Goal: Use online tool/utility: Utilize a website feature to perform a specific function

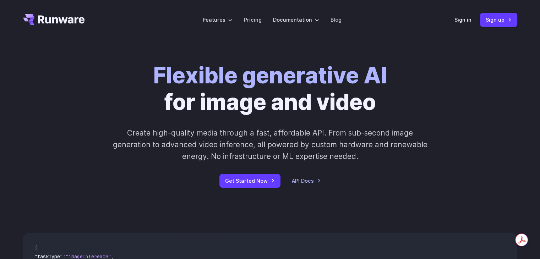
click at [468, 14] on div "Sign in Sign up" at bounding box center [486, 20] width 63 height 14
click at [466, 17] on link "Sign in" at bounding box center [463, 20] width 17 height 8
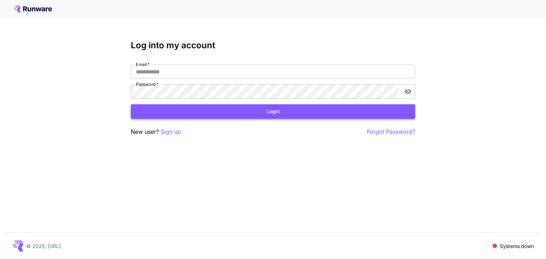
type input "**********"
click at [260, 115] on button "Login" at bounding box center [273, 111] width 284 height 15
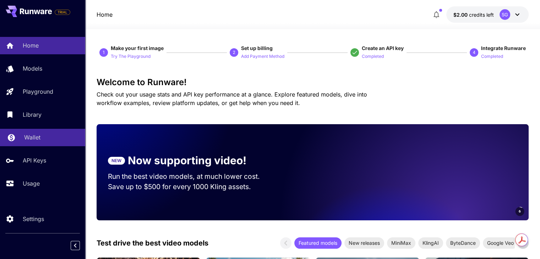
click at [37, 141] on p "Wallet" at bounding box center [32, 137] width 16 height 9
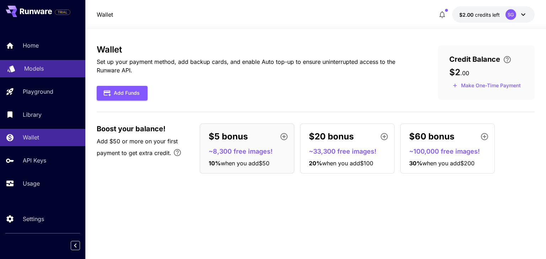
click at [36, 69] on p "Models" at bounding box center [34, 68] width 20 height 9
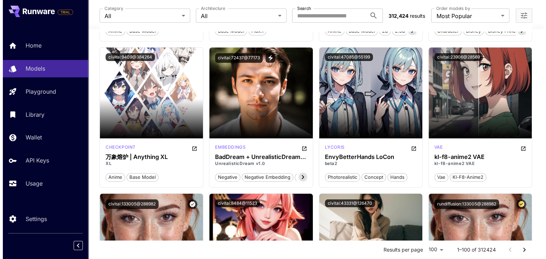
scroll to position [2949, 0]
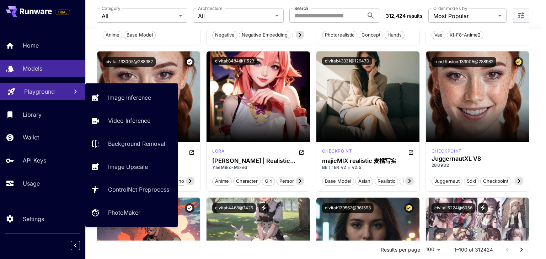
click at [31, 93] on p "Playground" at bounding box center [39, 91] width 31 height 9
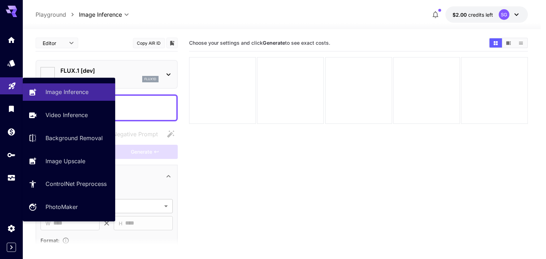
type input "**********"
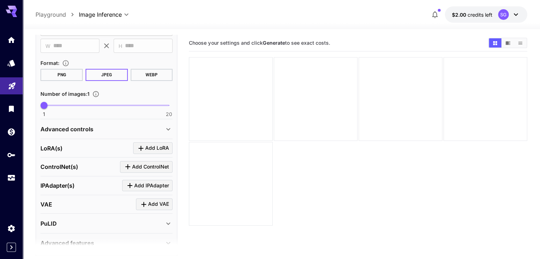
scroll to position [211, 0]
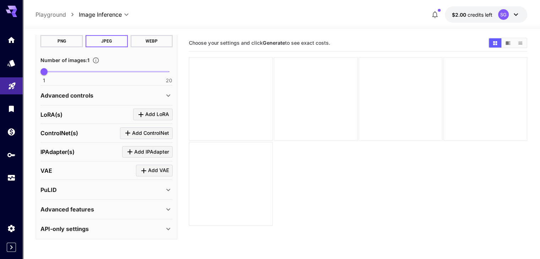
click at [169, 228] on icon at bounding box center [168, 229] width 9 height 9
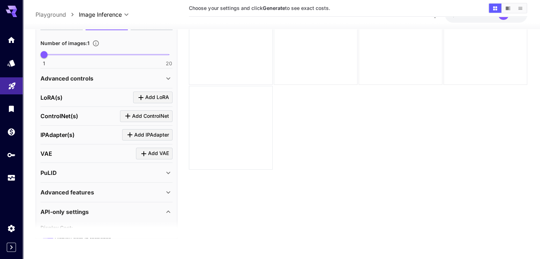
scroll to position [332, 0]
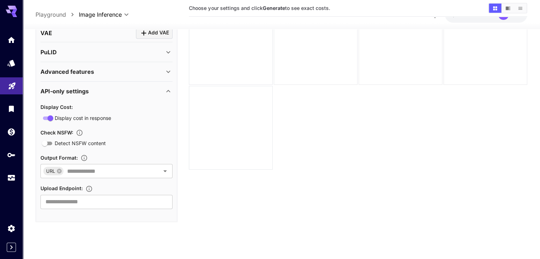
click at [168, 88] on icon at bounding box center [168, 91] width 9 height 9
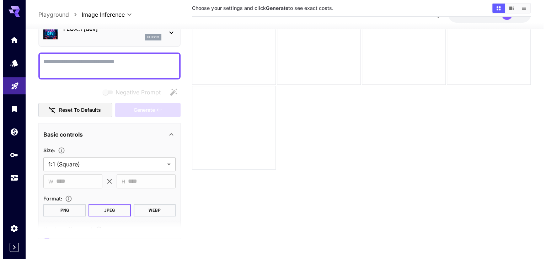
scroll to position [0, 0]
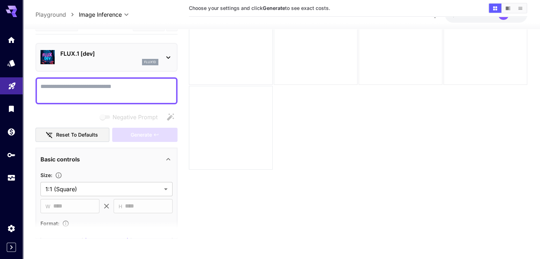
click at [164, 54] on icon at bounding box center [168, 57] width 9 height 9
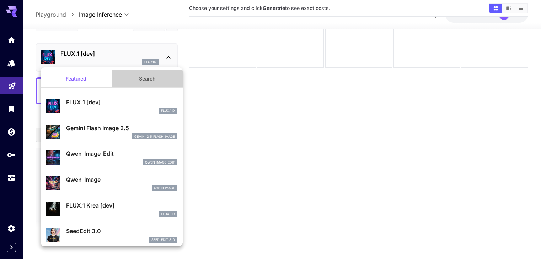
click at [147, 78] on button "Search" at bounding box center [147, 78] width 71 height 17
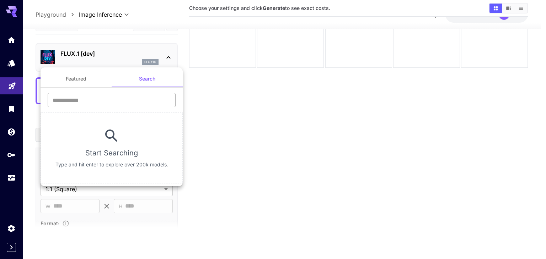
click at [101, 98] on input "text" at bounding box center [112, 100] width 128 height 14
type input "*"
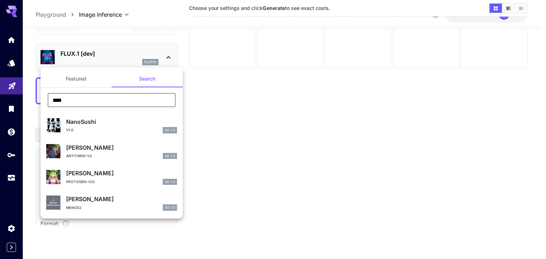
type input "****"
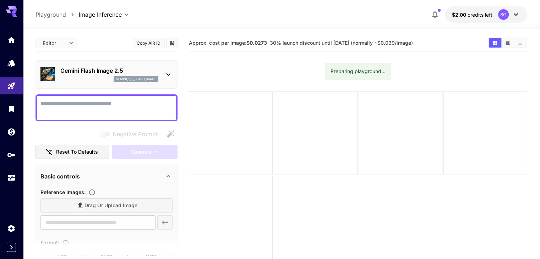
click at [75, 104] on textarea "Negative Prompt" at bounding box center [107, 107] width 132 height 17
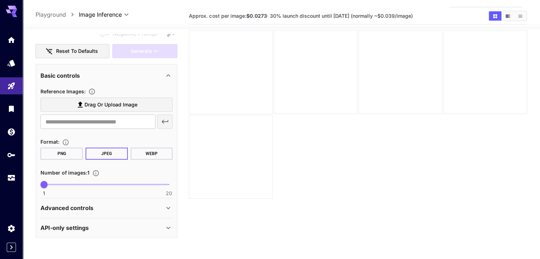
scroll to position [56, 0]
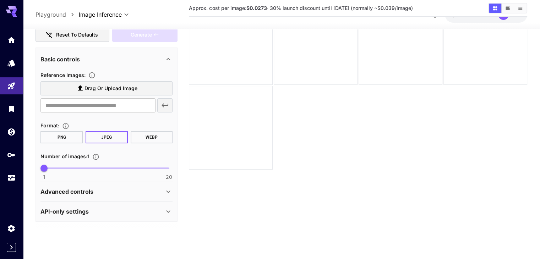
click at [170, 212] on icon at bounding box center [168, 211] width 9 height 9
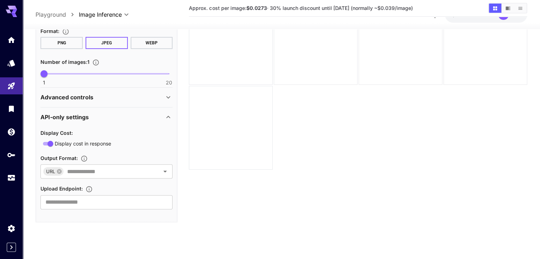
scroll to position [196, 0]
click at [168, 169] on icon "Open" at bounding box center [165, 170] width 9 height 9
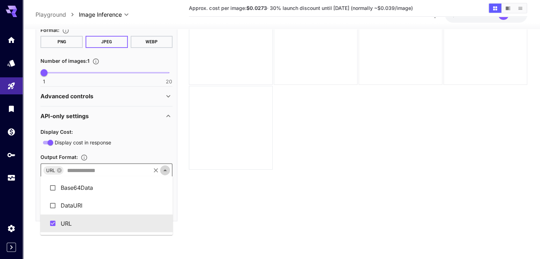
click at [168, 169] on icon "Close" at bounding box center [165, 170] width 9 height 9
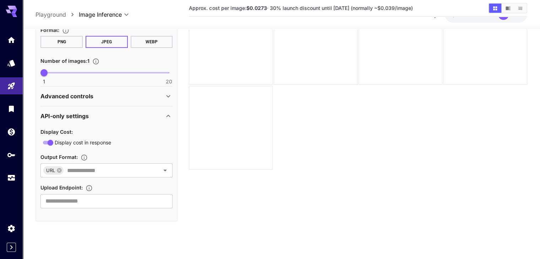
click at [196, 167] on section "Approx. cost per image: $0.0273 · 30% launch discount until 15th september (nor…" at bounding box center [358, 108] width 338 height 259
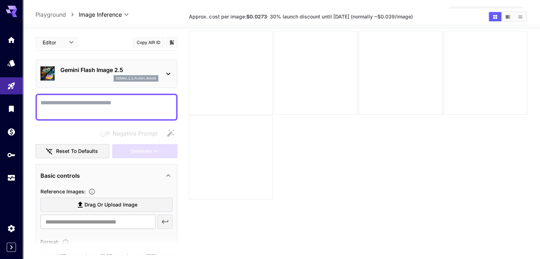
scroll to position [0, 0]
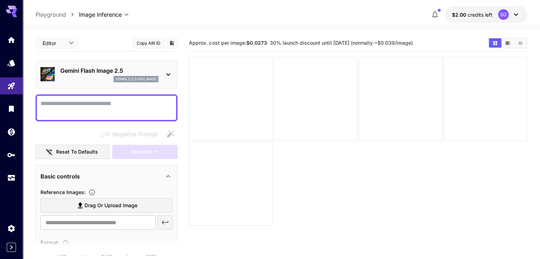
click at [103, 71] on p "Gemini Flash Image 2.5" at bounding box center [109, 70] width 98 height 9
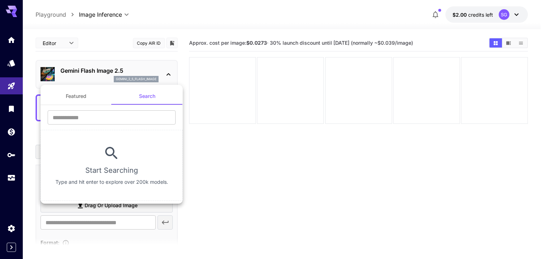
click at [92, 99] on button "Featured" at bounding box center [76, 96] width 71 height 17
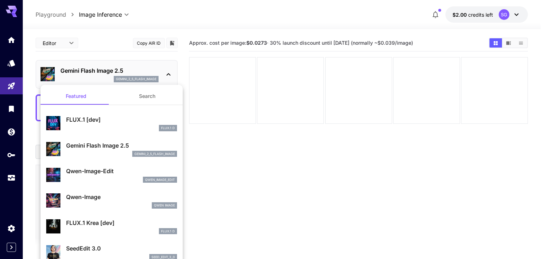
click at [69, 143] on p "Gemini Flash Image 2.5" at bounding box center [121, 145] width 111 height 9
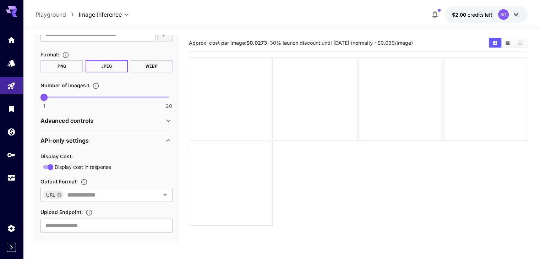
scroll to position [196, 0]
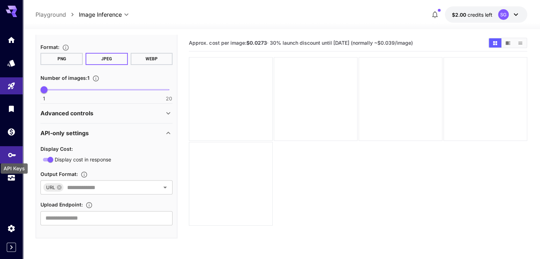
click at [8, 155] on icon "API Keys" at bounding box center [12, 153] width 9 height 9
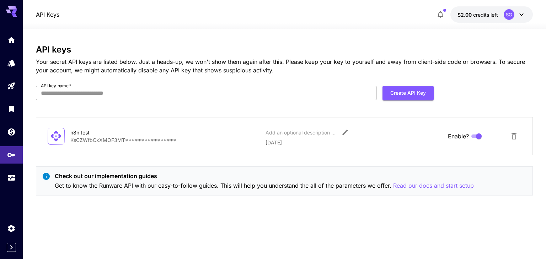
click at [101, 135] on div "n8n test" at bounding box center [105, 132] width 71 height 7
click at [103, 141] on p "**********" at bounding box center [164, 139] width 189 height 7
drag, startPoint x: 421, startPoint y: 184, endPoint x: 454, endPoint y: 187, distance: 32.8
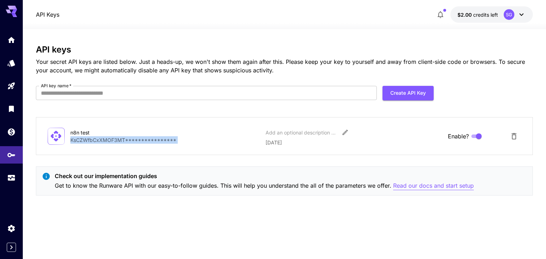
click at [454, 187] on p "Read our docs and start setup" at bounding box center [433, 186] width 81 height 9
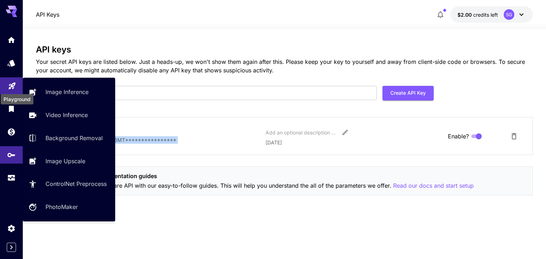
click at [16, 85] on icon "Playground" at bounding box center [12, 84] width 9 height 9
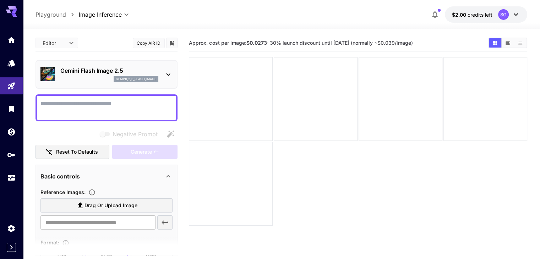
click at [169, 72] on icon at bounding box center [168, 74] width 9 height 9
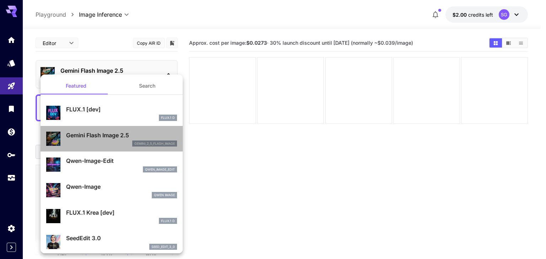
click at [148, 144] on p "gemini_2_5_flash_image" at bounding box center [154, 143] width 41 height 5
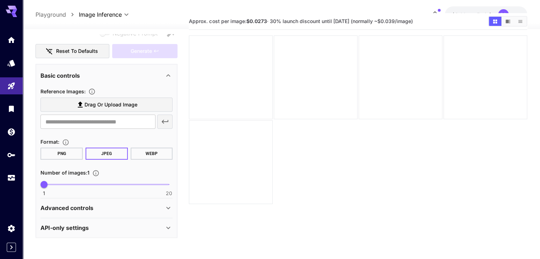
scroll to position [56, 0]
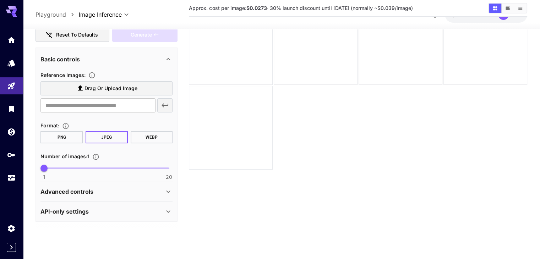
click at [171, 190] on icon at bounding box center [168, 192] width 9 height 9
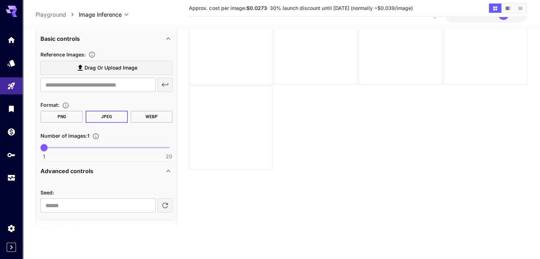
scroll to position [139, 0]
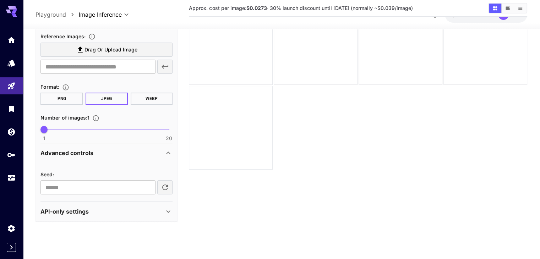
click at [168, 149] on icon at bounding box center [168, 153] width 9 height 9
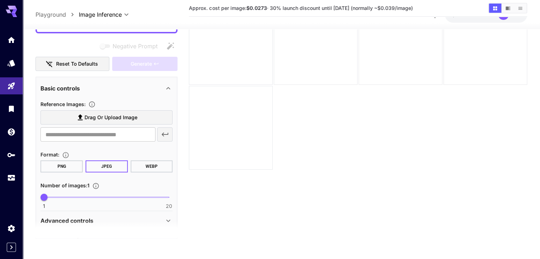
scroll to position [100, 0]
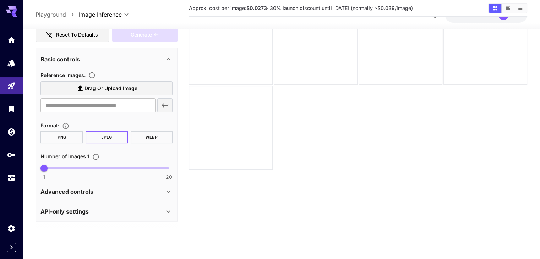
click at [167, 210] on icon at bounding box center [168, 211] width 9 height 9
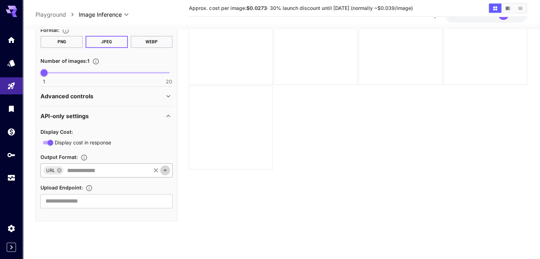
click at [168, 168] on icon "Open" at bounding box center [165, 170] width 9 height 9
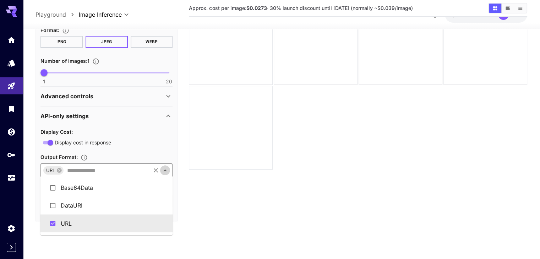
click at [168, 168] on icon "Close" at bounding box center [165, 170] width 9 height 9
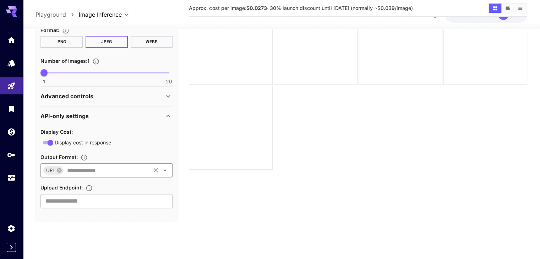
click at [292, 181] on section "Approx. cost per image: $0.0273 · 30% launch discount until 15th september (nor…" at bounding box center [358, 108] width 338 height 259
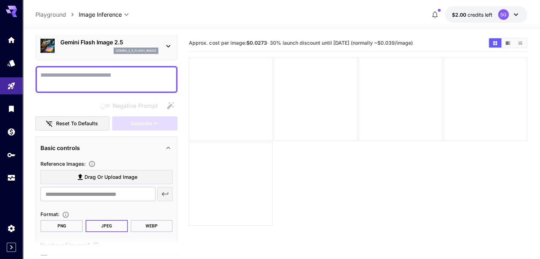
scroll to position [0, 0]
